Goal: Task Accomplishment & Management: Manage account settings

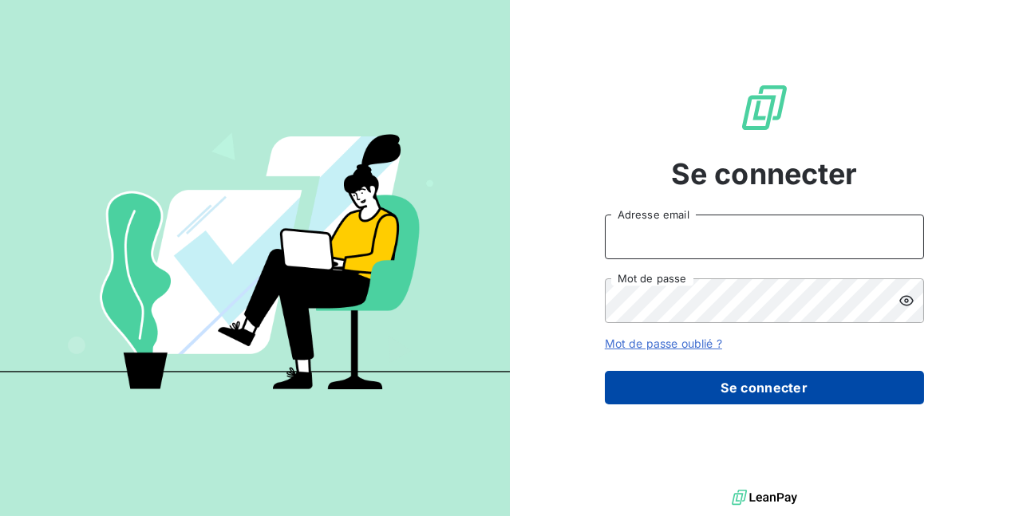
type input "[EMAIL_ADDRESS][DOMAIN_NAME]"
click at [706, 381] on button "Se connecter" at bounding box center [764, 388] width 319 height 34
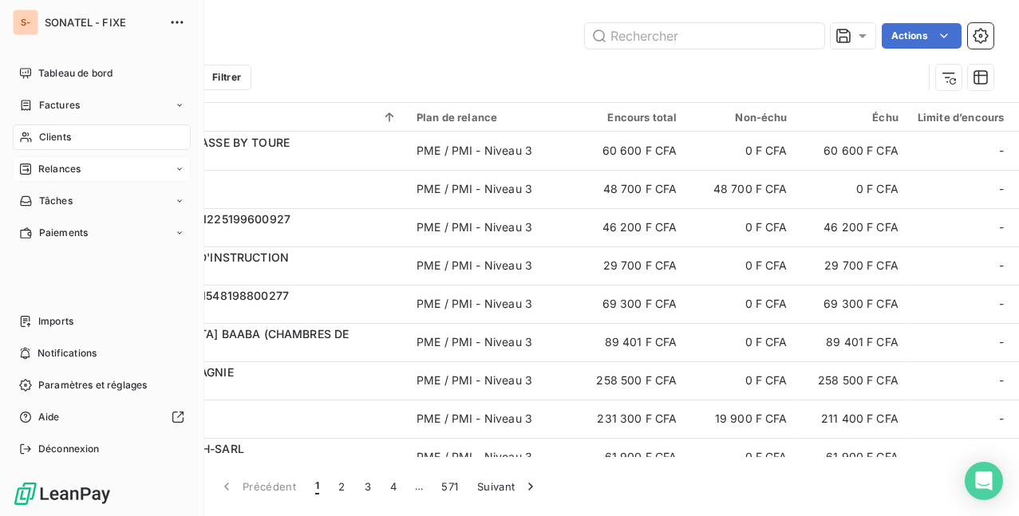
click at [69, 165] on span "Relances" at bounding box center [59, 169] width 42 height 14
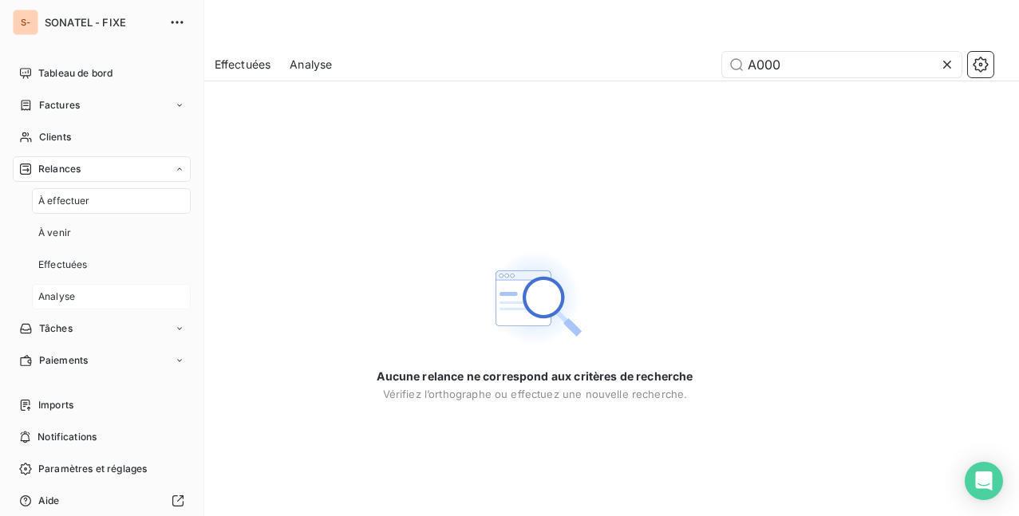
click at [75, 291] on div "Analyse" at bounding box center [111, 297] width 159 height 26
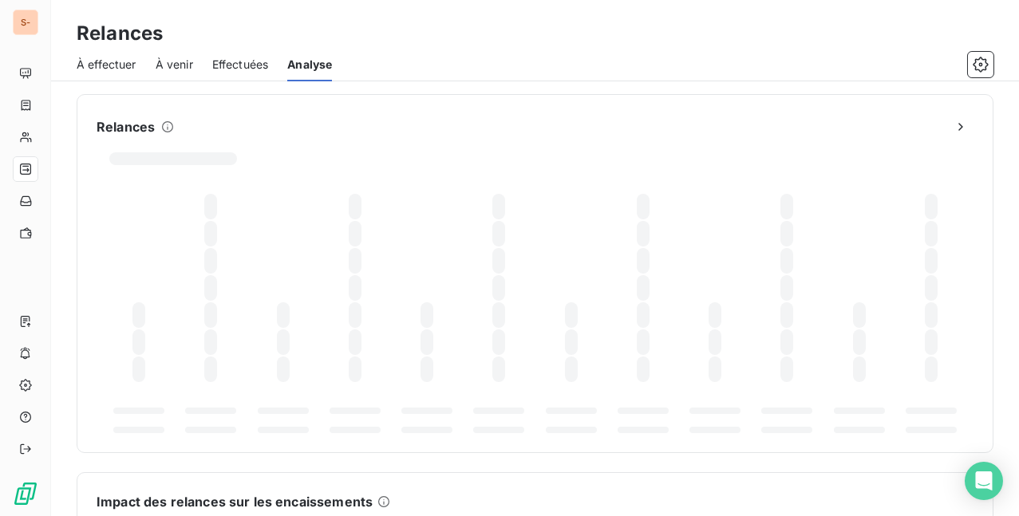
click at [109, 61] on span "À effectuer" at bounding box center [107, 65] width 60 height 16
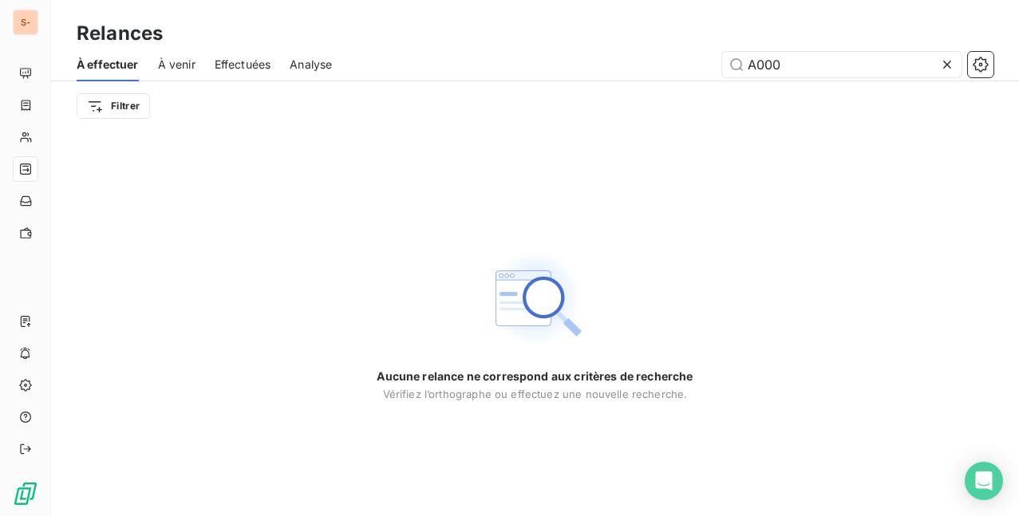
click at [185, 60] on span "À venir" at bounding box center [176, 65] width 37 height 16
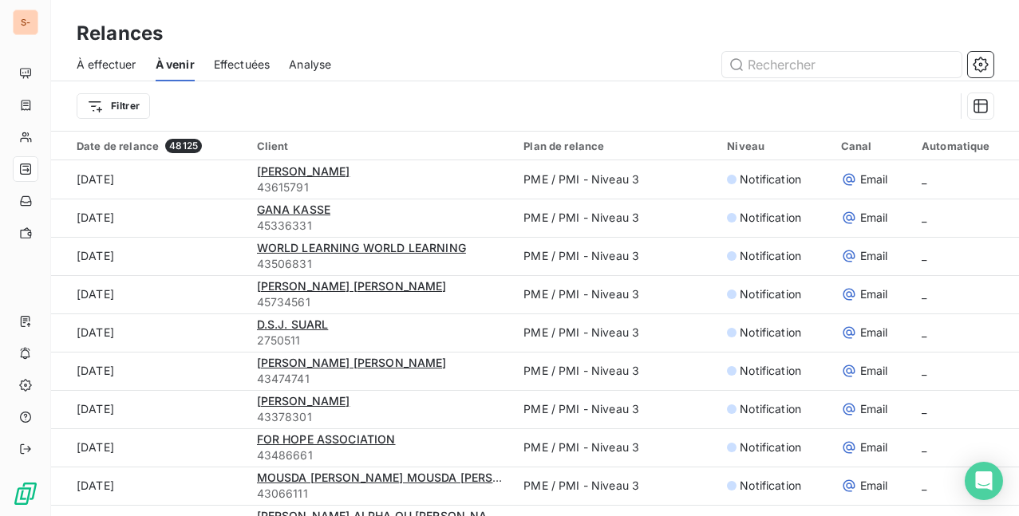
click at [632, 146] on div "Plan de relance" at bounding box center [615, 146] width 184 height 13
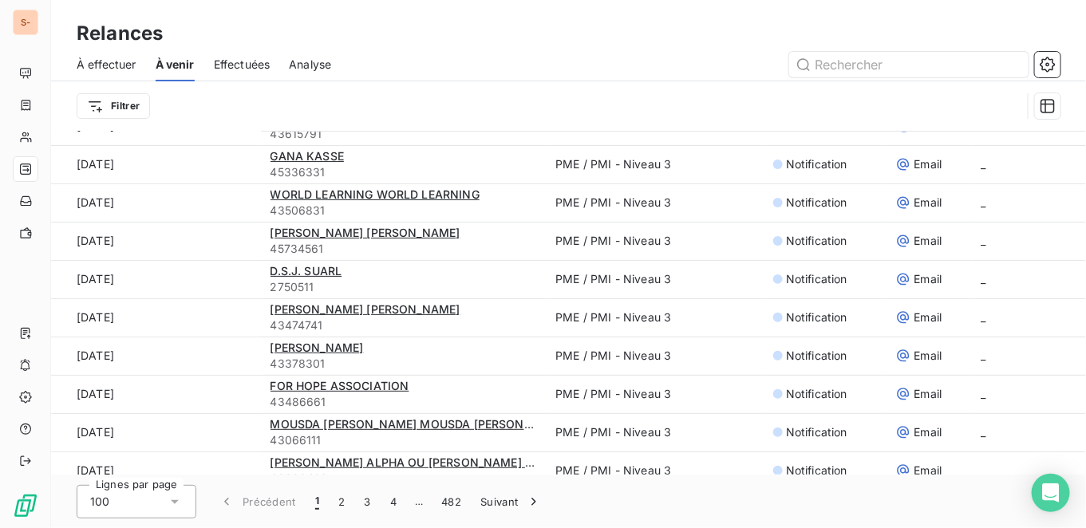
scroll to position [53, 0]
click at [170, 494] on icon at bounding box center [175, 502] width 16 height 16
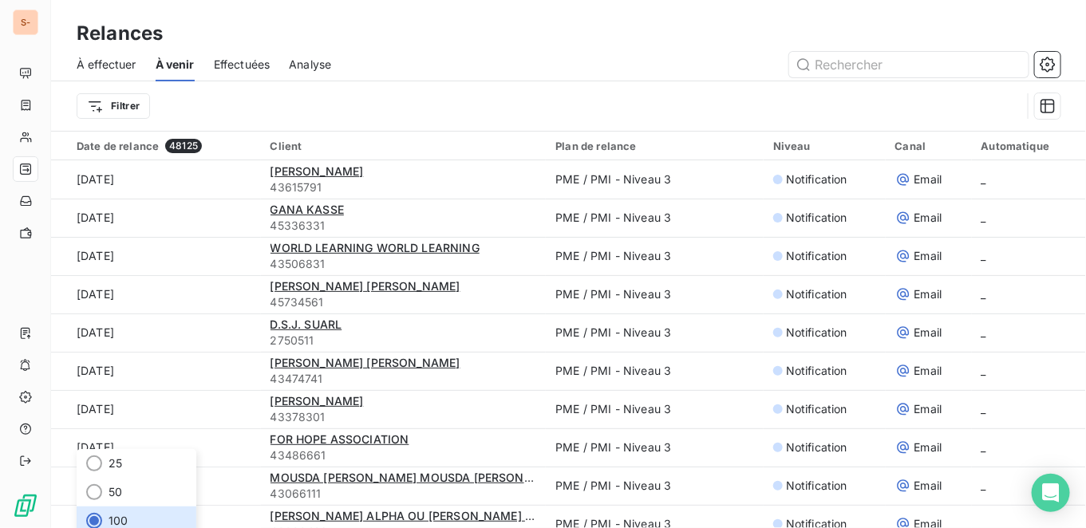
click at [106, 61] on span "À effectuer" at bounding box center [107, 65] width 60 height 16
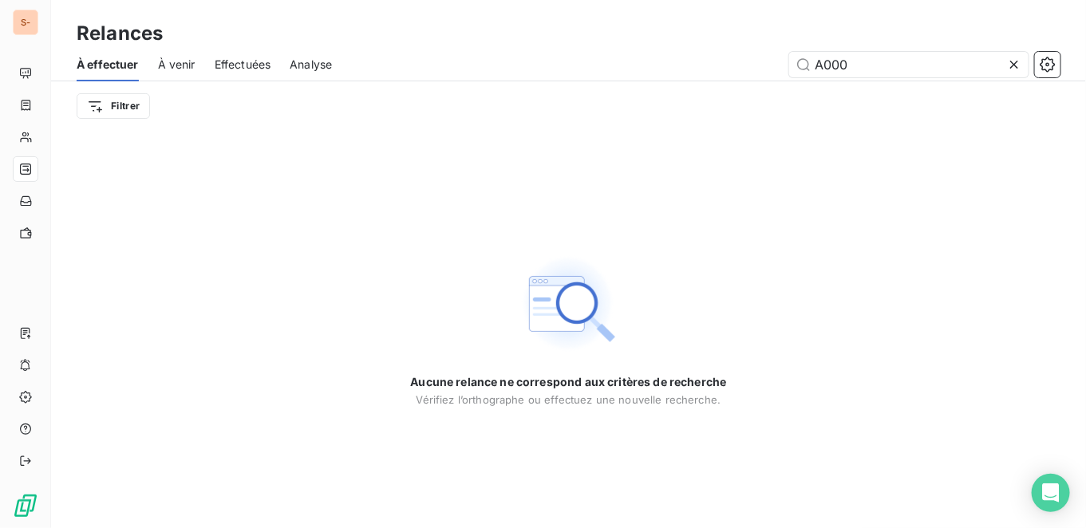
click at [106, 61] on span "À effectuer" at bounding box center [108, 65] width 62 height 16
click at [185, 63] on span "À venir" at bounding box center [176, 65] width 37 height 16
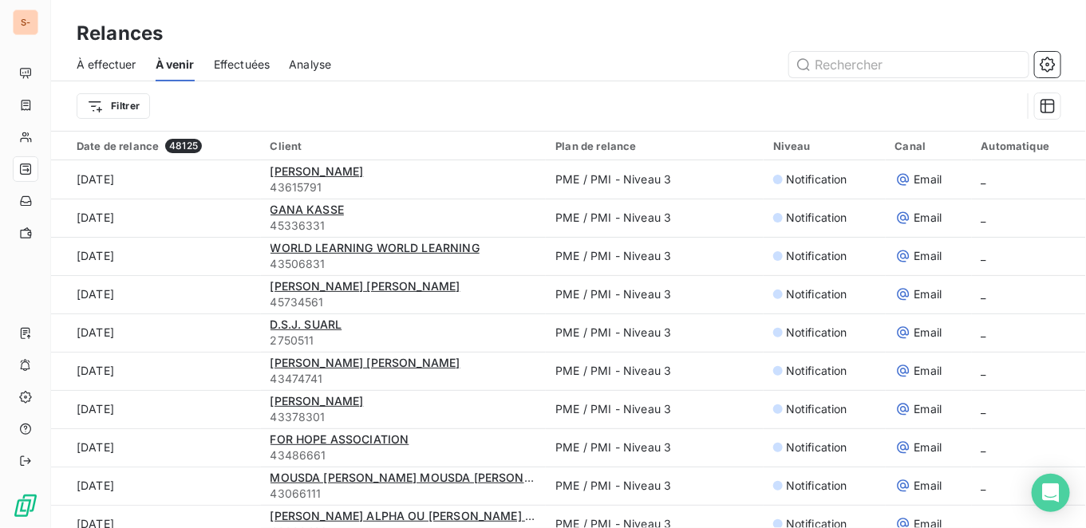
click at [254, 57] on span "Effectuées" at bounding box center [242, 65] width 57 height 16
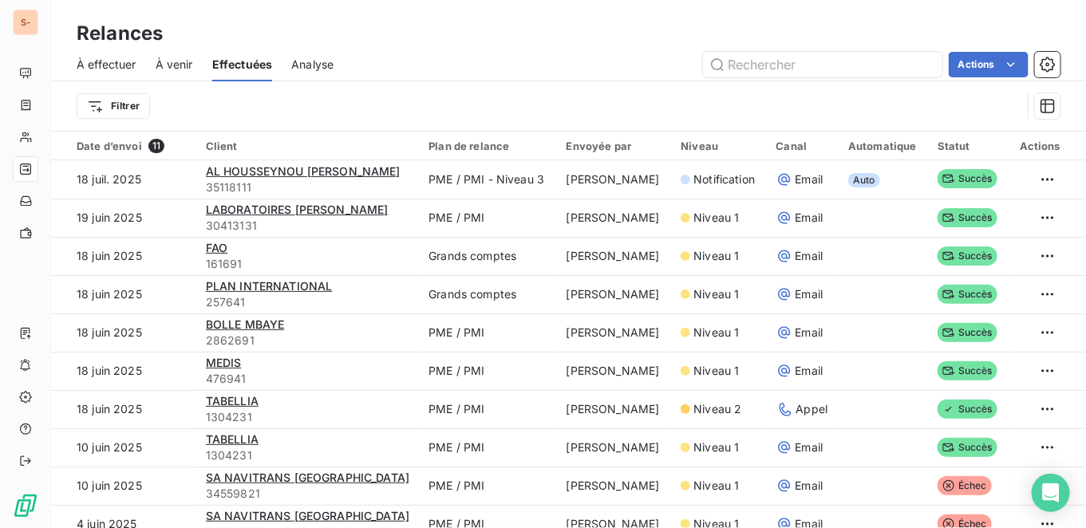
click at [327, 64] on span "Analyse" at bounding box center [312, 65] width 42 height 16
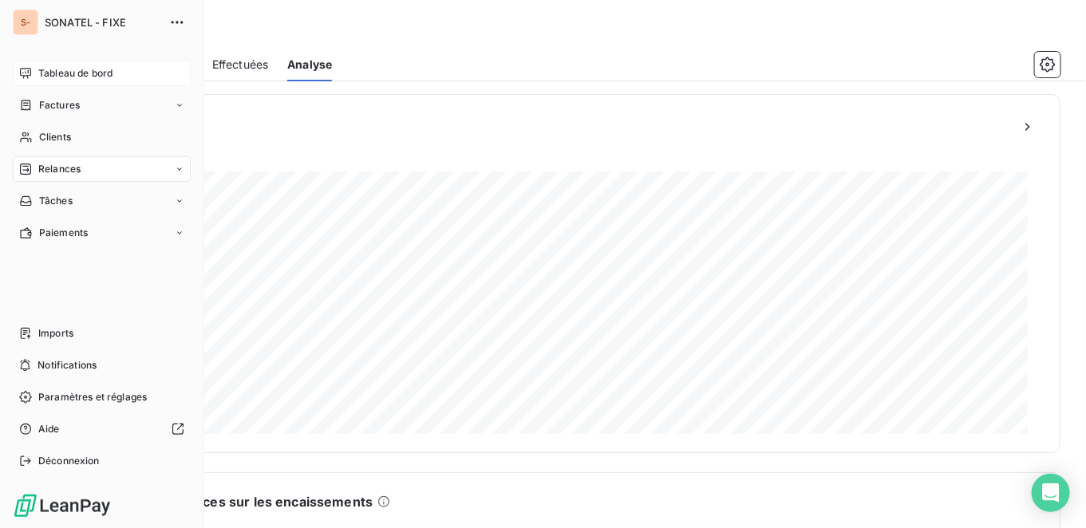
click at [57, 75] on span "Tableau de bord" at bounding box center [75, 73] width 74 height 14
